Goal: Navigation & Orientation: Go to known website

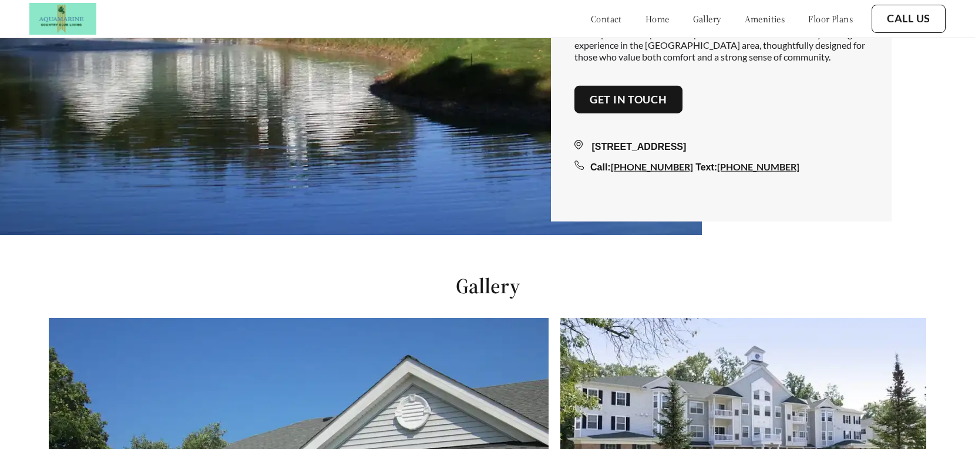
scroll to position [207, 0]
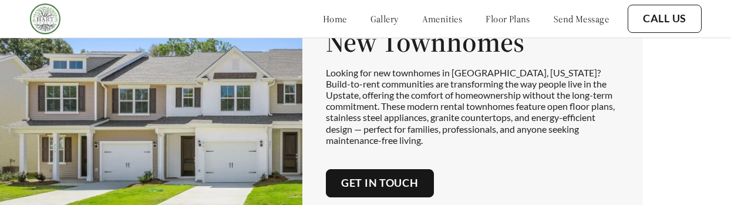
click at [509, 79] on p "Looking for new townhomes in Woodruff, South Carolina? Build-to-rent communitie…" at bounding box center [473, 106] width 294 height 79
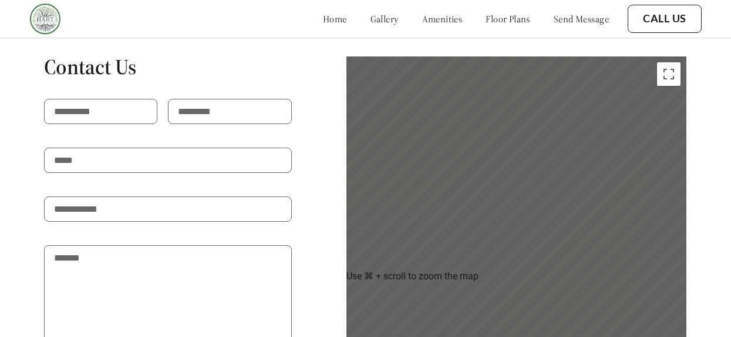
scroll to position [1005, 0]
